Goal: Check status

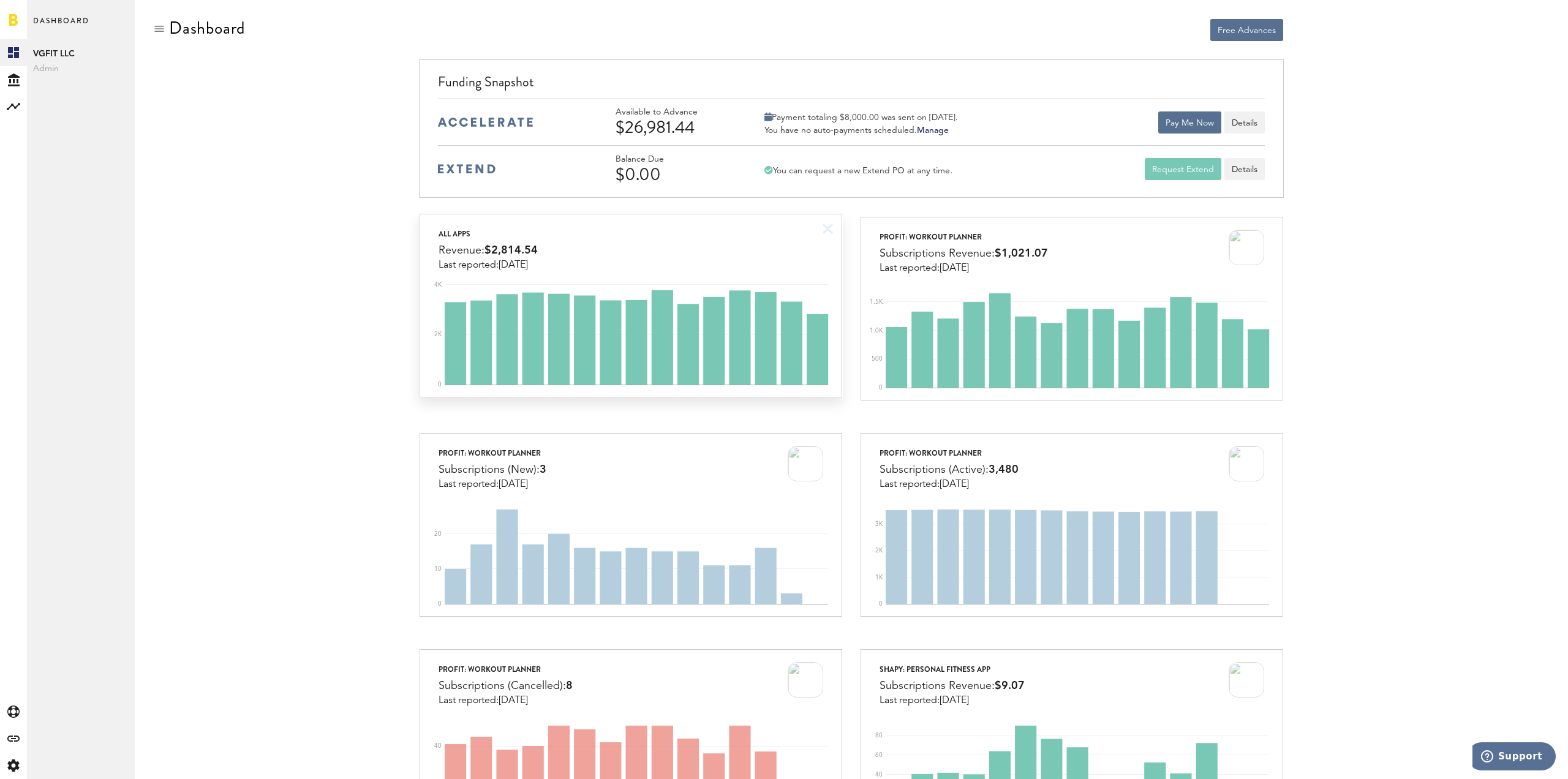
click at [724, 250] on div "All apps Revenue: $2,814.54 Last reported: [DATE]" at bounding box center [631, 242] width 421 height 56
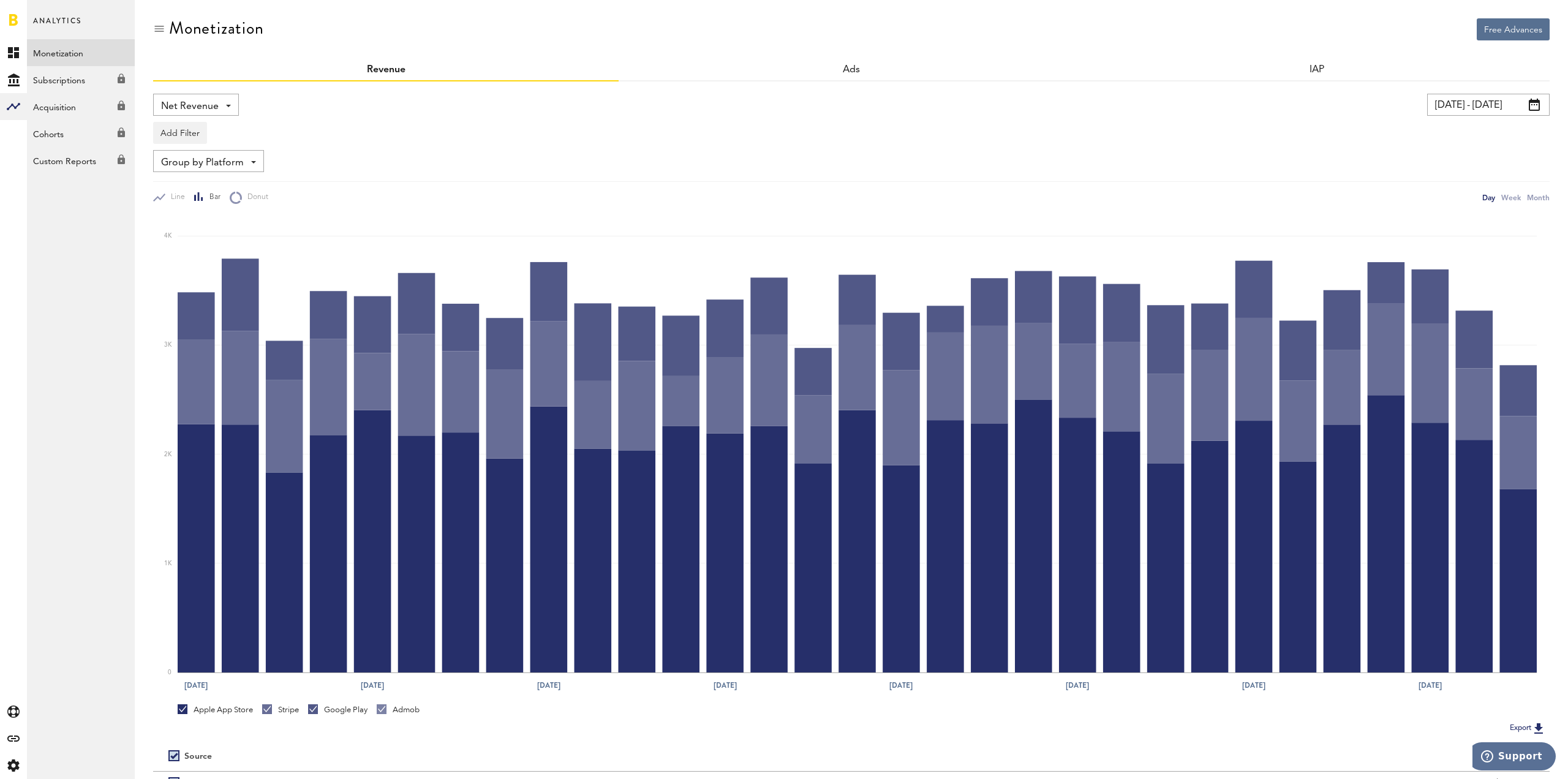
click at [17, 22] on link at bounding box center [13, 19] width 9 height 13
